Goal: Task Accomplishment & Management: Complete application form

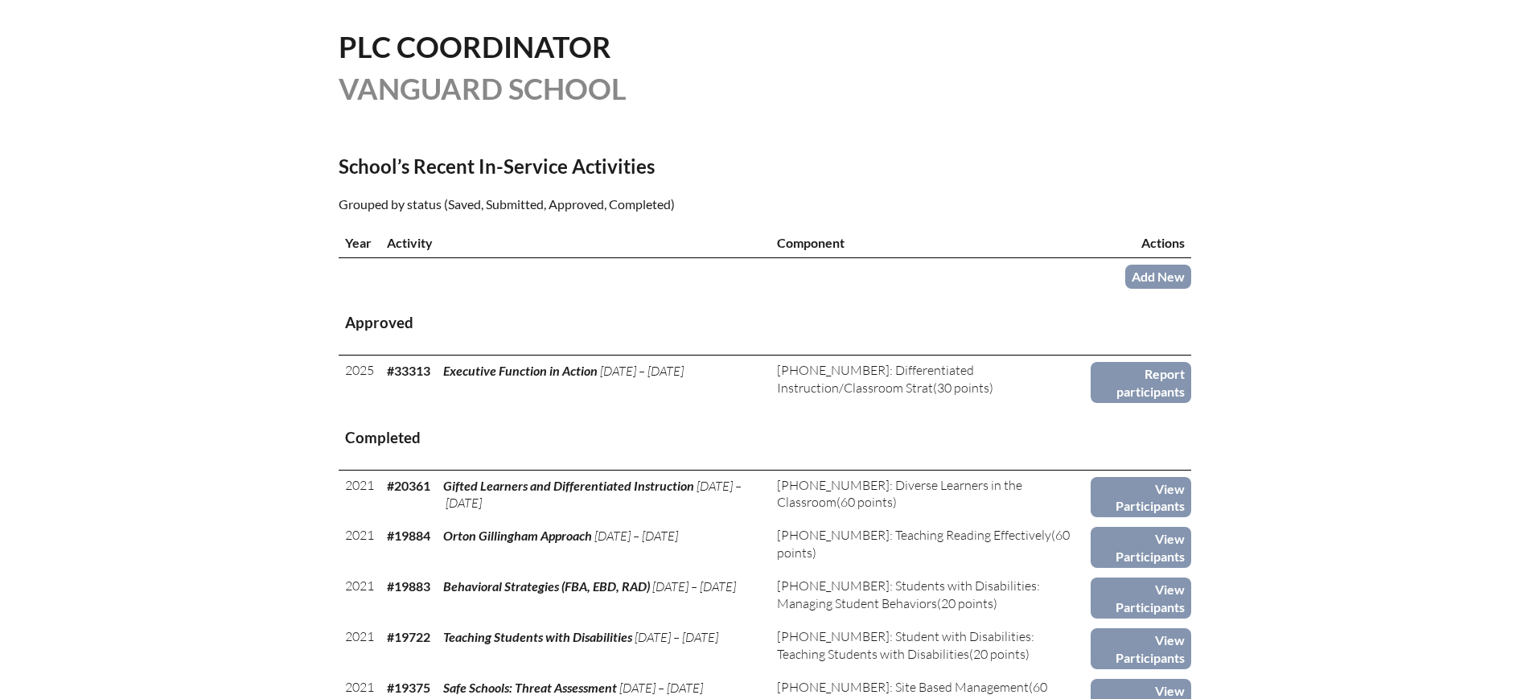
scroll to position [402, 0]
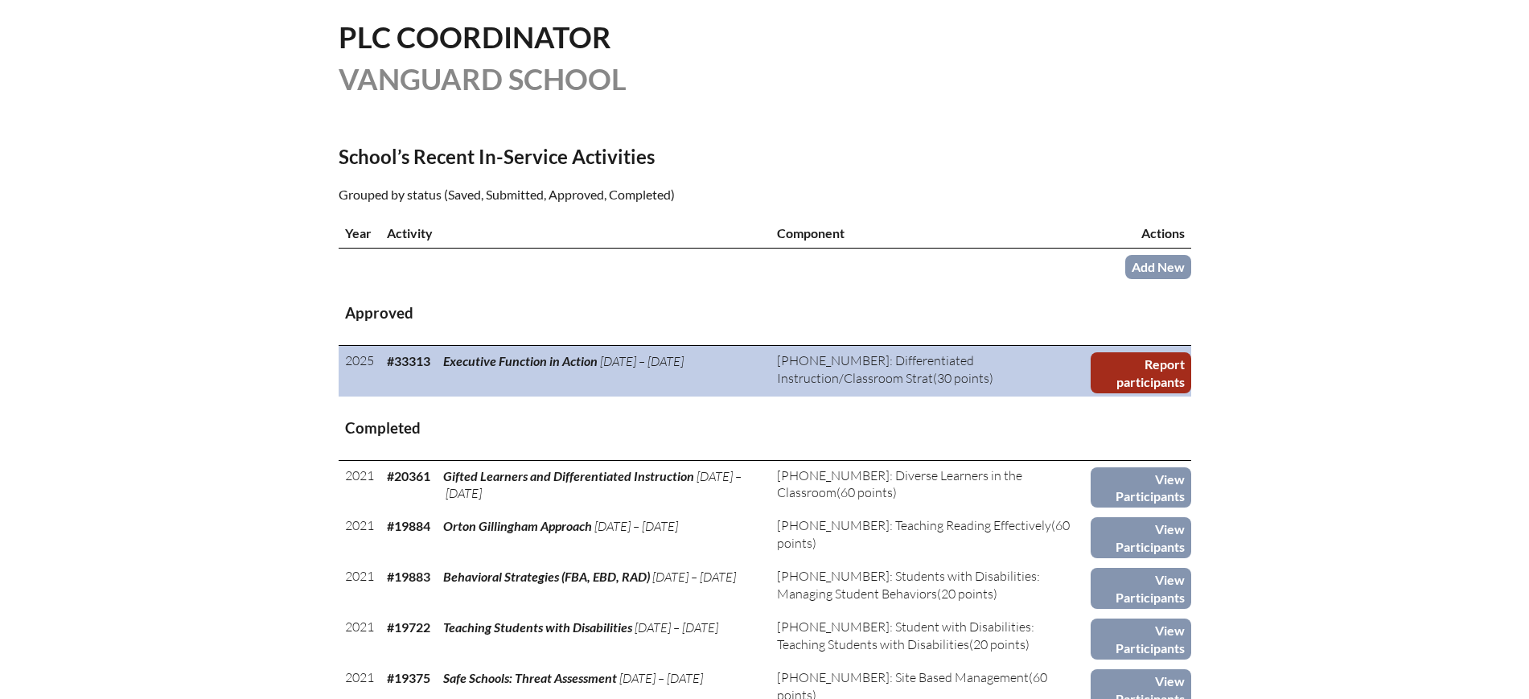
click at [1161, 374] on link "Report participants" at bounding box center [1141, 372] width 100 height 41
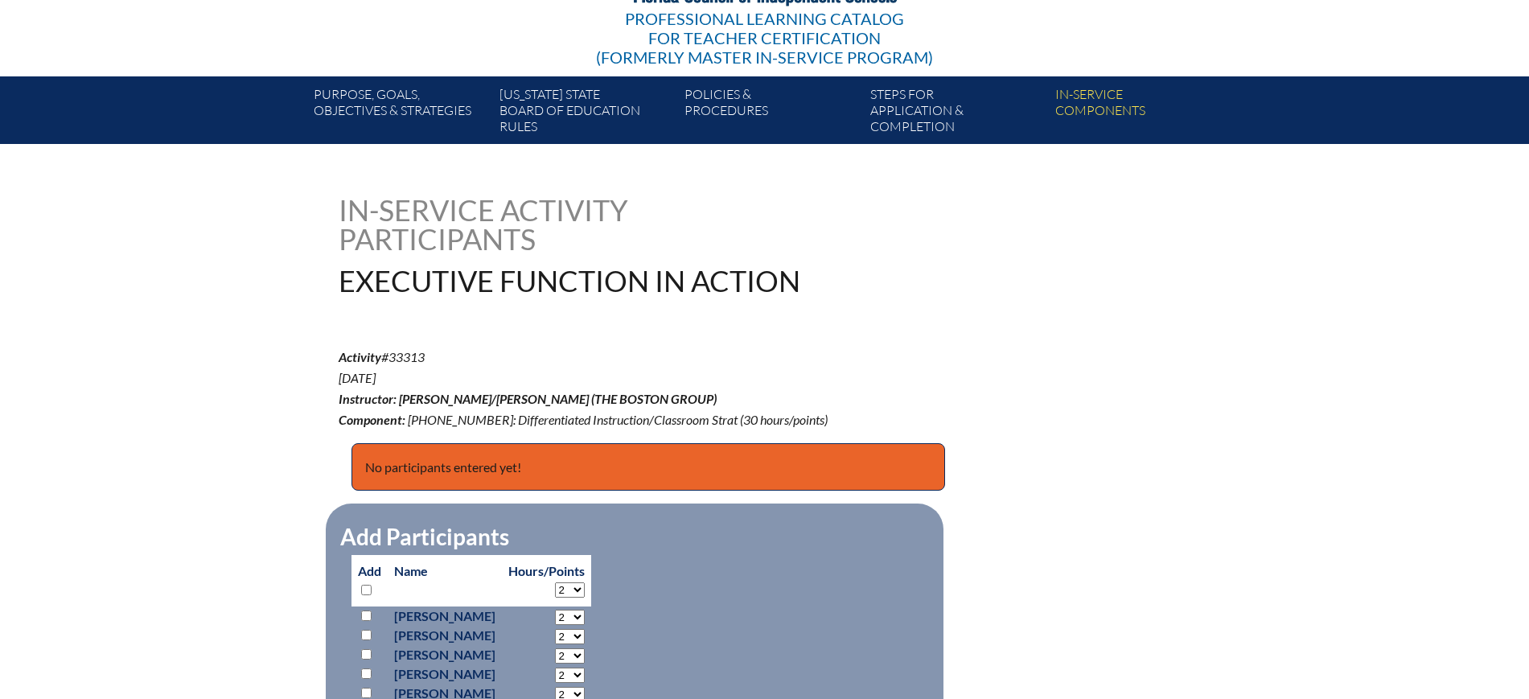
scroll to position [503, 0]
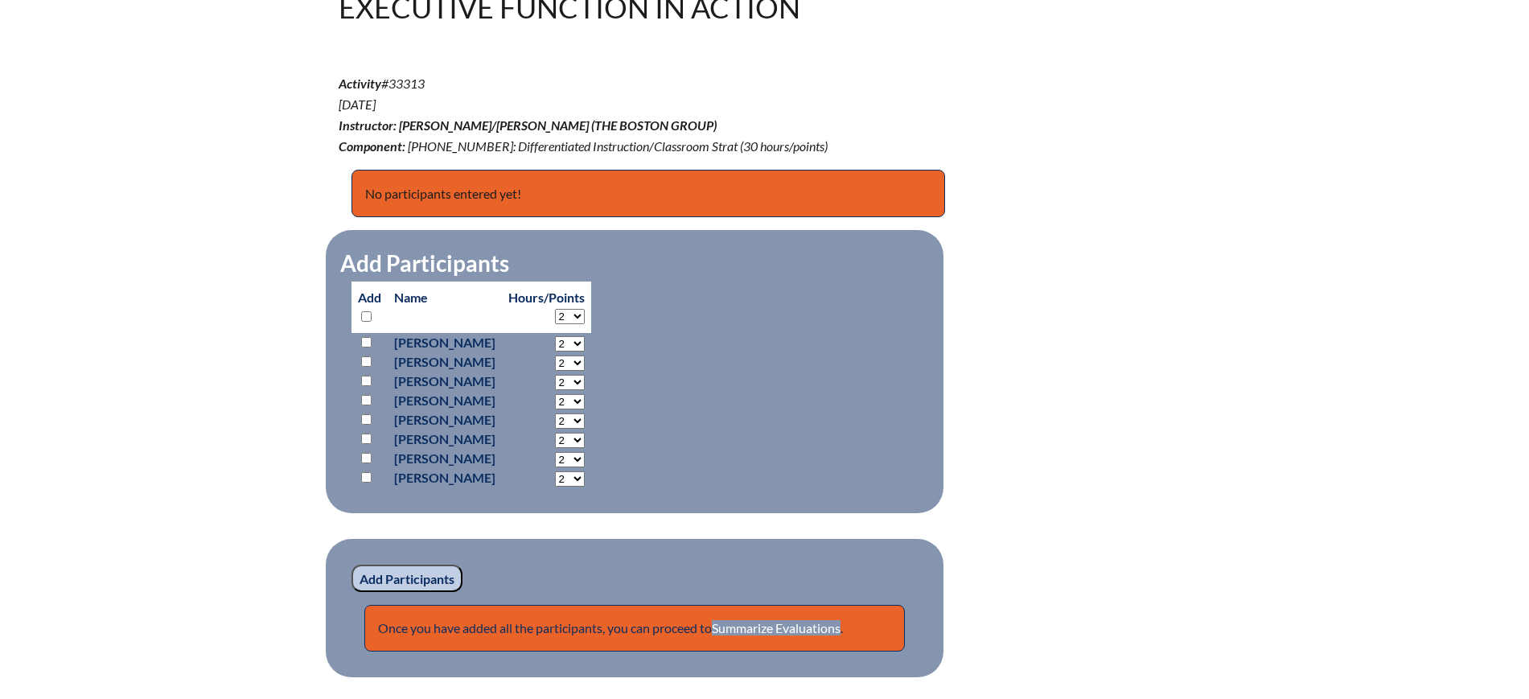
click at [585, 310] on select "2 3 4 5 6 7 8 9 10 11 12 13 14 15 16 17 18 19 20 21 22 23 24 25 26 27 28 29 30" at bounding box center [570, 316] width 30 height 15
click at [1151, 332] on div "executive-function-in-action--68d1a962ebb864.93360838 In-service Activity Parti…" at bounding box center [765, 299] width 853 height 755
click at [365, 376] on input "checkbox" at bounding box center [366, 381] width 10 height 10
checkbox input "true"
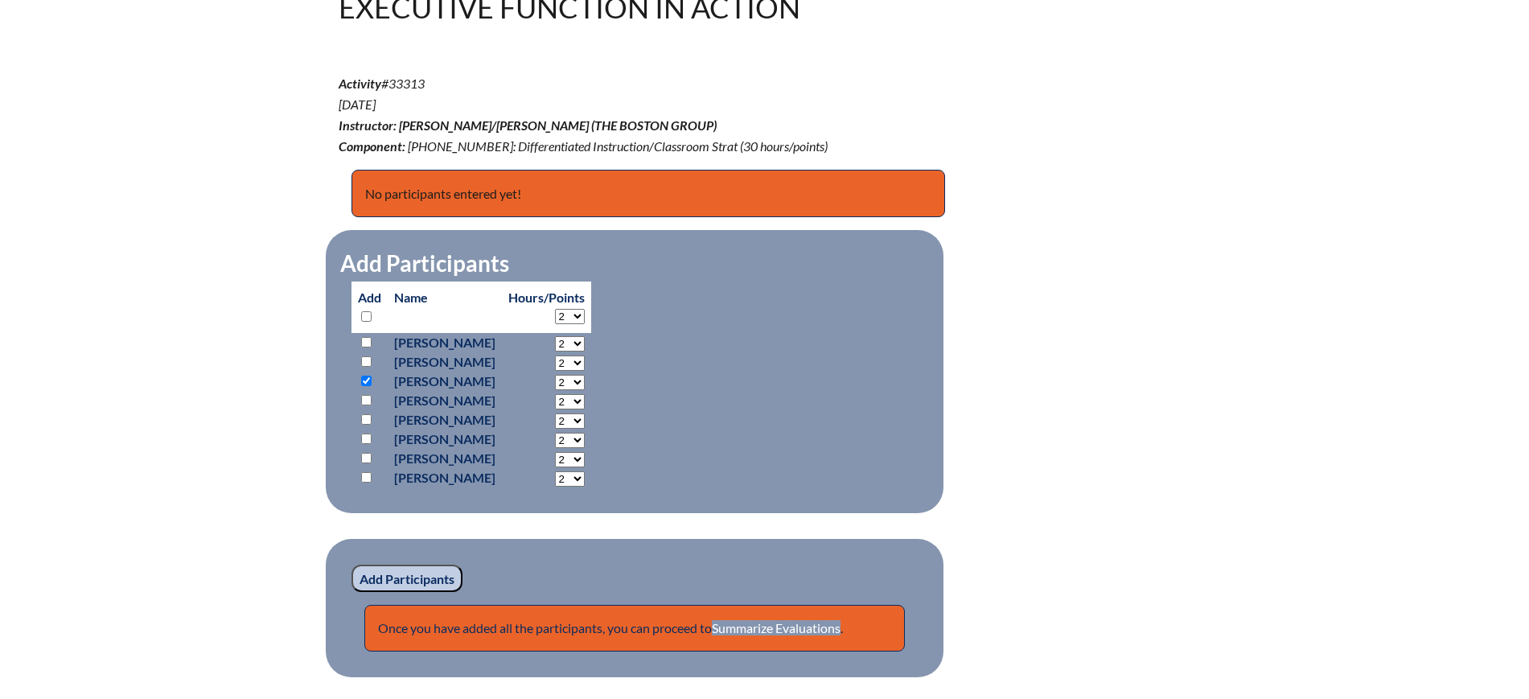
click at [366, 434] on input "checkbox" at bounding box center [366, 439] width 10 height 10
checkbox input "true"
click at [362, 453] on input "checkbox" at bounding box center [366, 458] width 10 height 10
checkbox input "true"
click at [368, 337] on input "checkbox" at bounding box center [366, 342] width 10 height 10
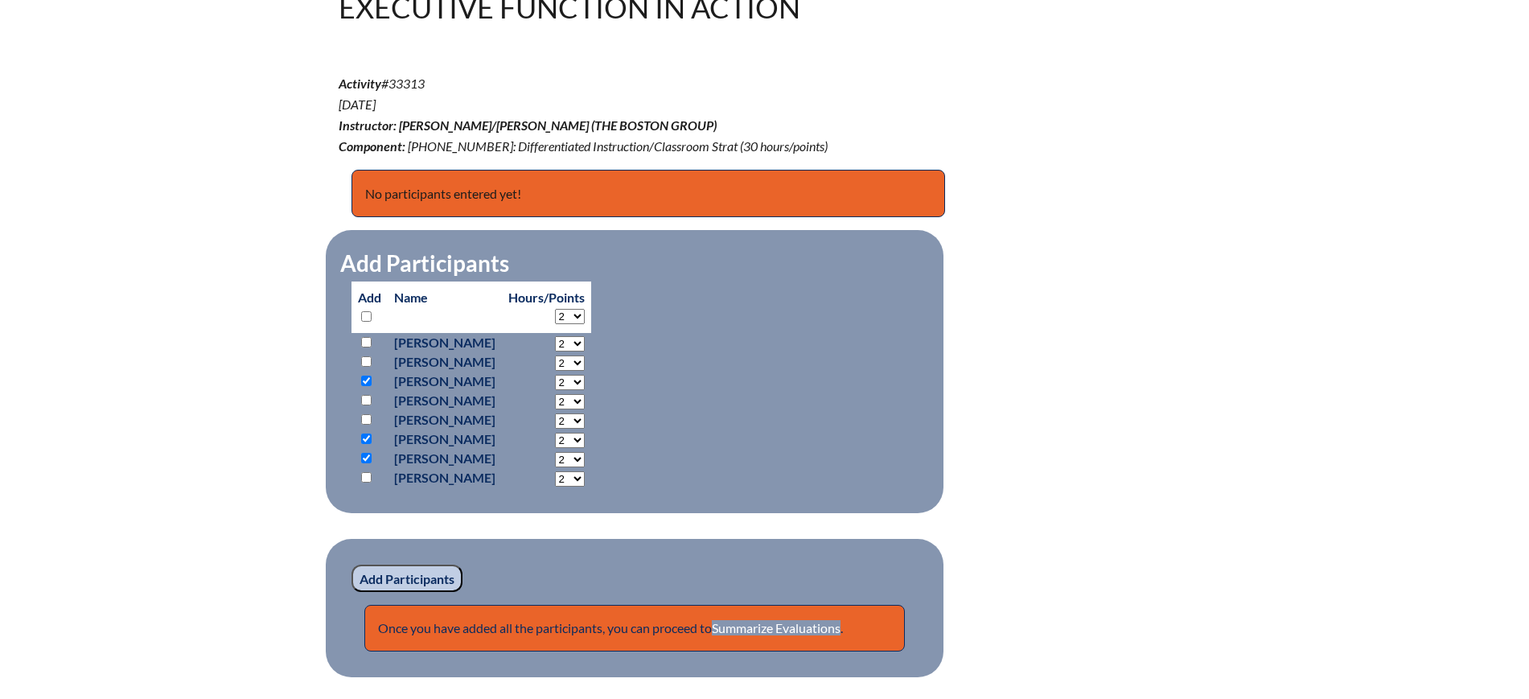
checkbox input "true"
click at [363, 376] on input "checkbox" at bounding box center [366, 381] width 10 height 10
checkbox input "false"
click at [420, 573] on input "Add Participants" at bounding box center [406, 578] width 111 height 27
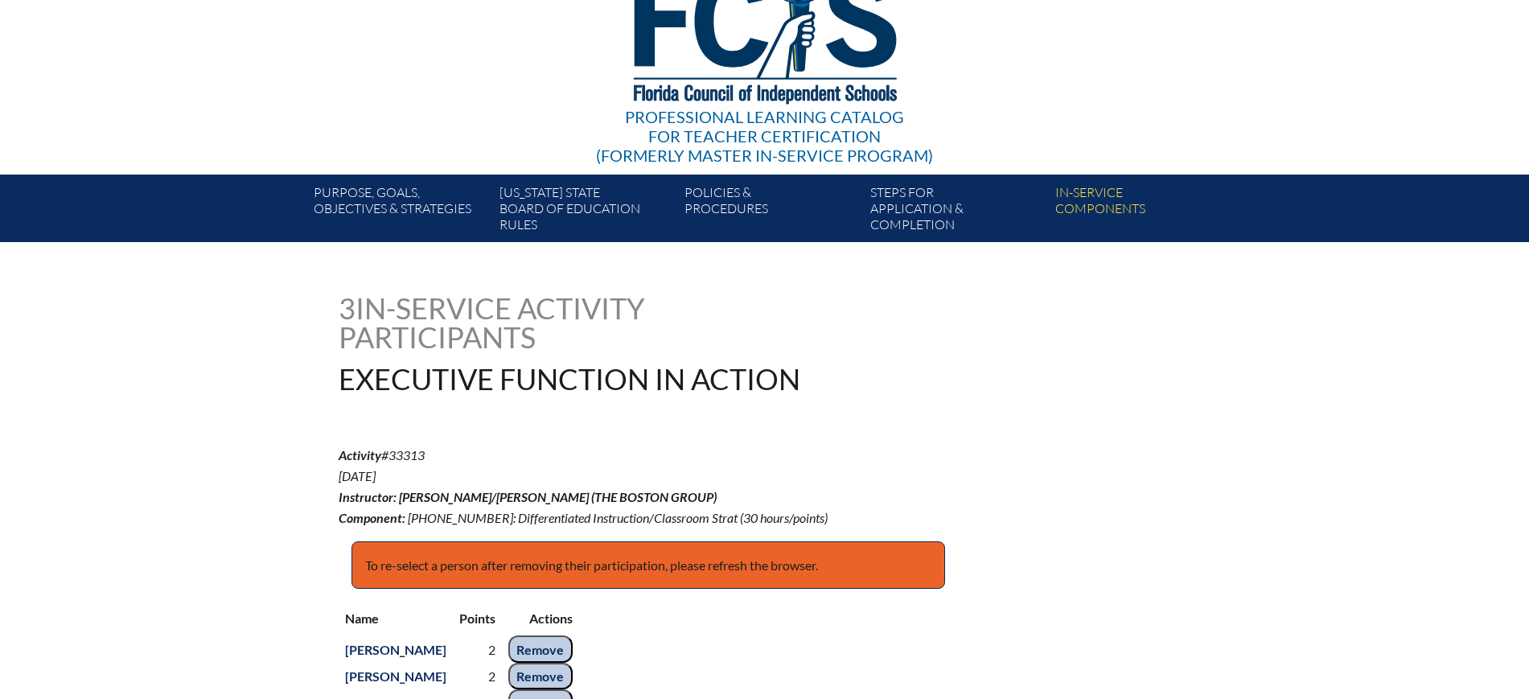
scroll to position [402, 0]
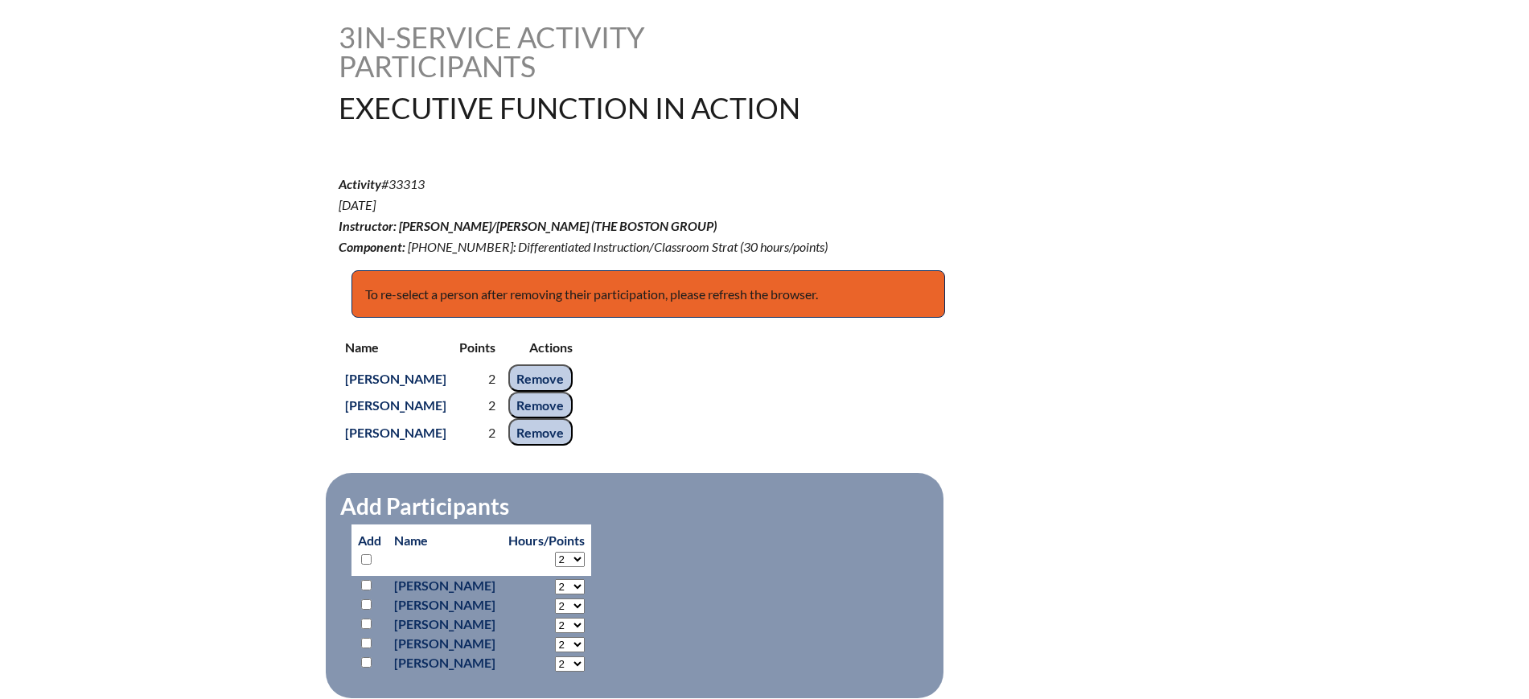
drag, startPoint x: 792, startPoint y: 243, endPoint x: 691, endPoint y: 249, distance: 101.5
click at [691, 249] on p "Activity #33313 Aug 15, ’25 Instructor: Brandon Boston/Tanya Lynch (The Boston …" at bounding box center [622, 216] width 566 height 84
click at [855, 246] on p "Activity #33313 Aug 15, ’25 Instructor: Brandon Boston/Tanya Lynch (The Boston …" at bounding box center [622, 216] width 566 height 84
